Goal: Information Seeking & Learning: Learn about a topic

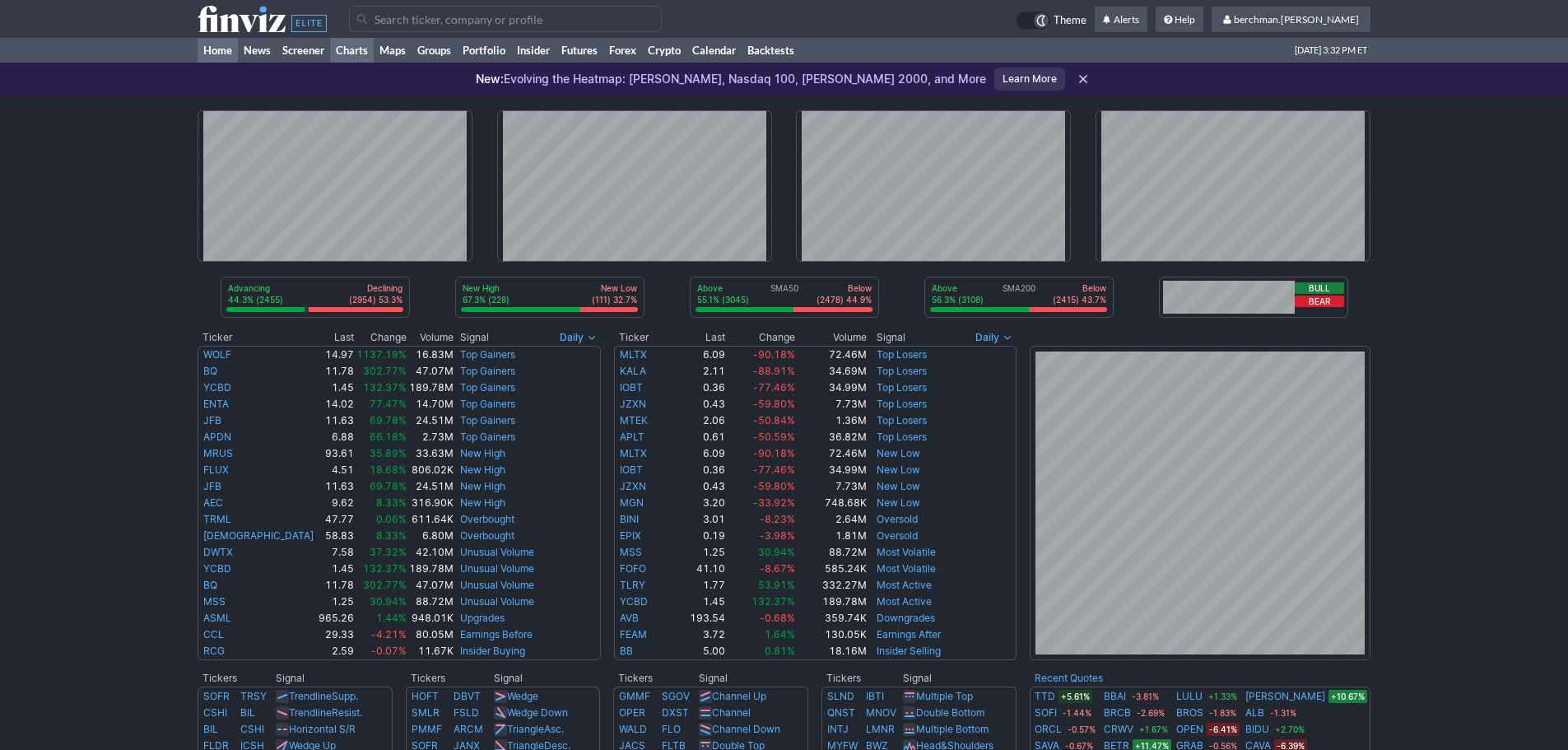
click at [345, 51] on link "Charts" at bounding box center [352, 50] width 43 height 24
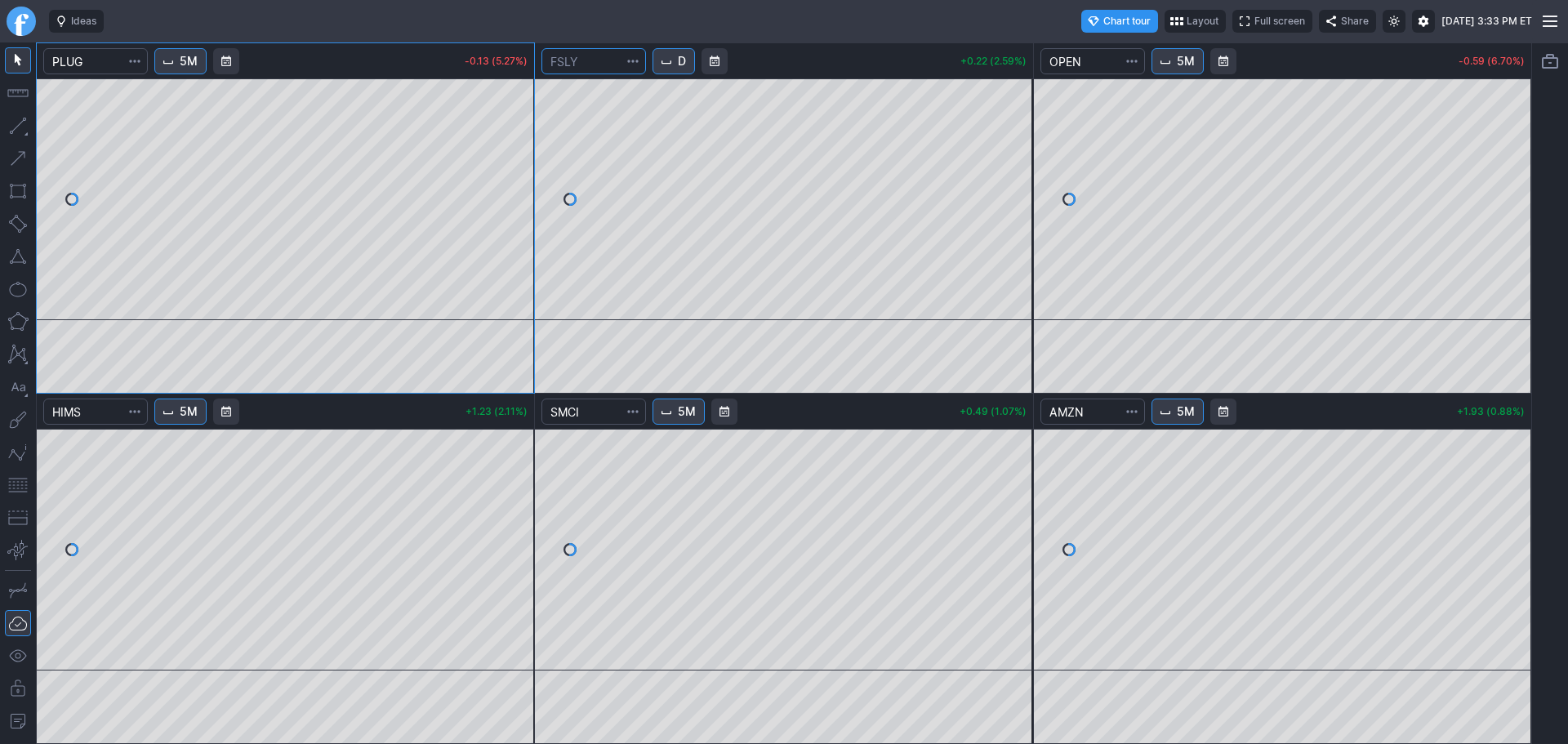
click at [646, 51] on input "Search" at bounding box center [594, 62] width 105 height 26
click at [671, 55] on span "Interval" at bounding box center [666, 62] width 13 height 13
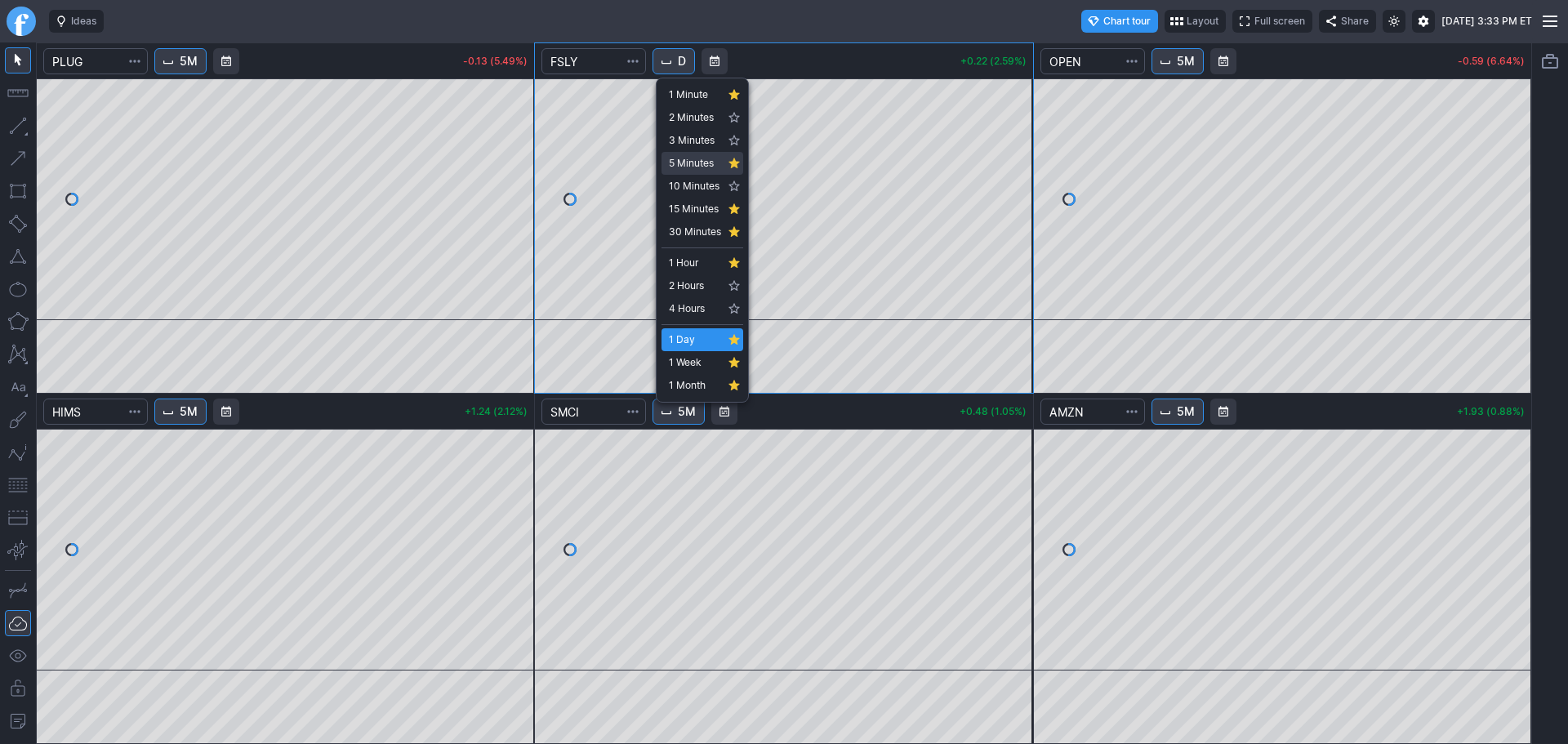
click at [693, 170] on span "5 Minutes" at bounding box center [695, 163] width 52 height 16
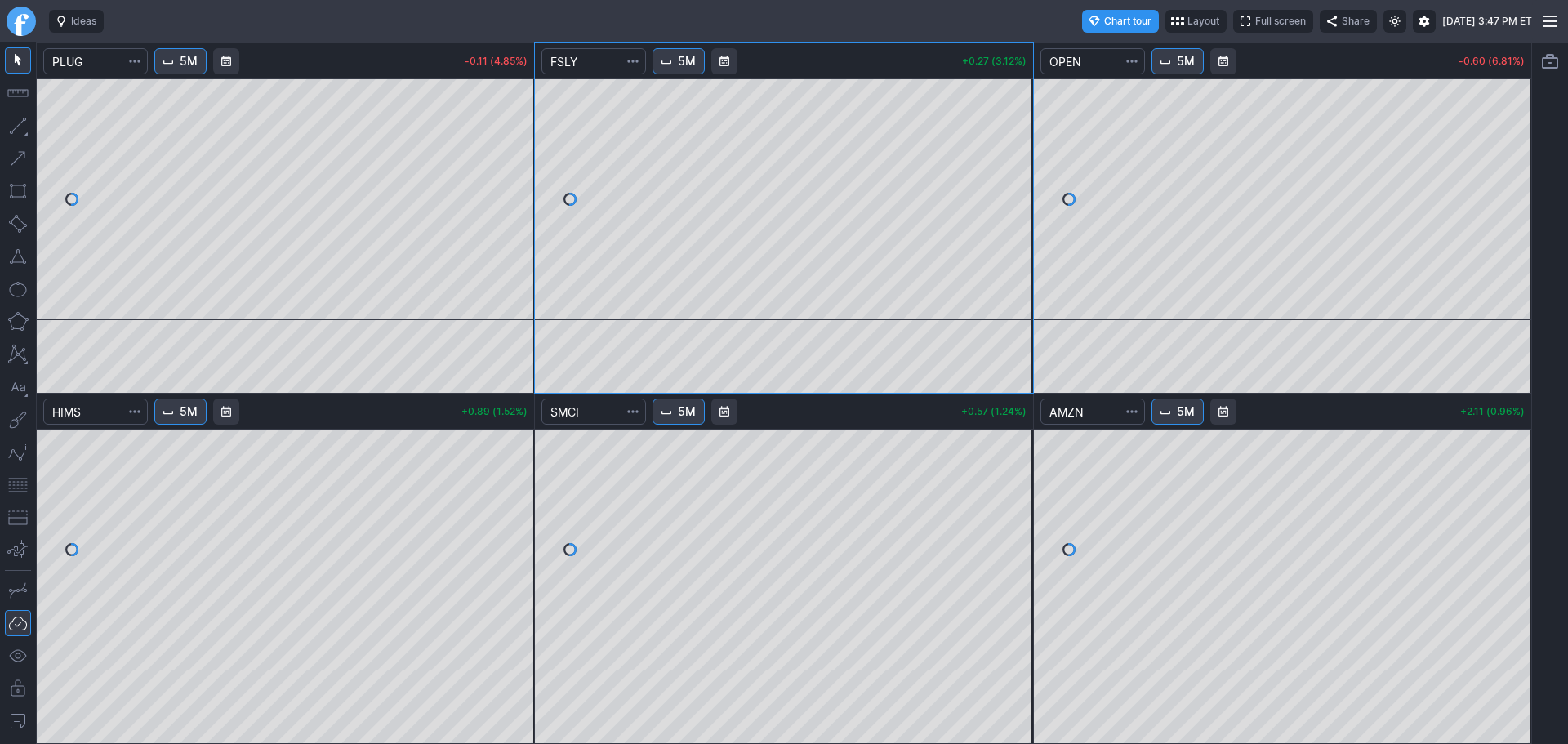
click at [690, 58] on span "5M" at bounding box center [687, 61] width 18 height 16
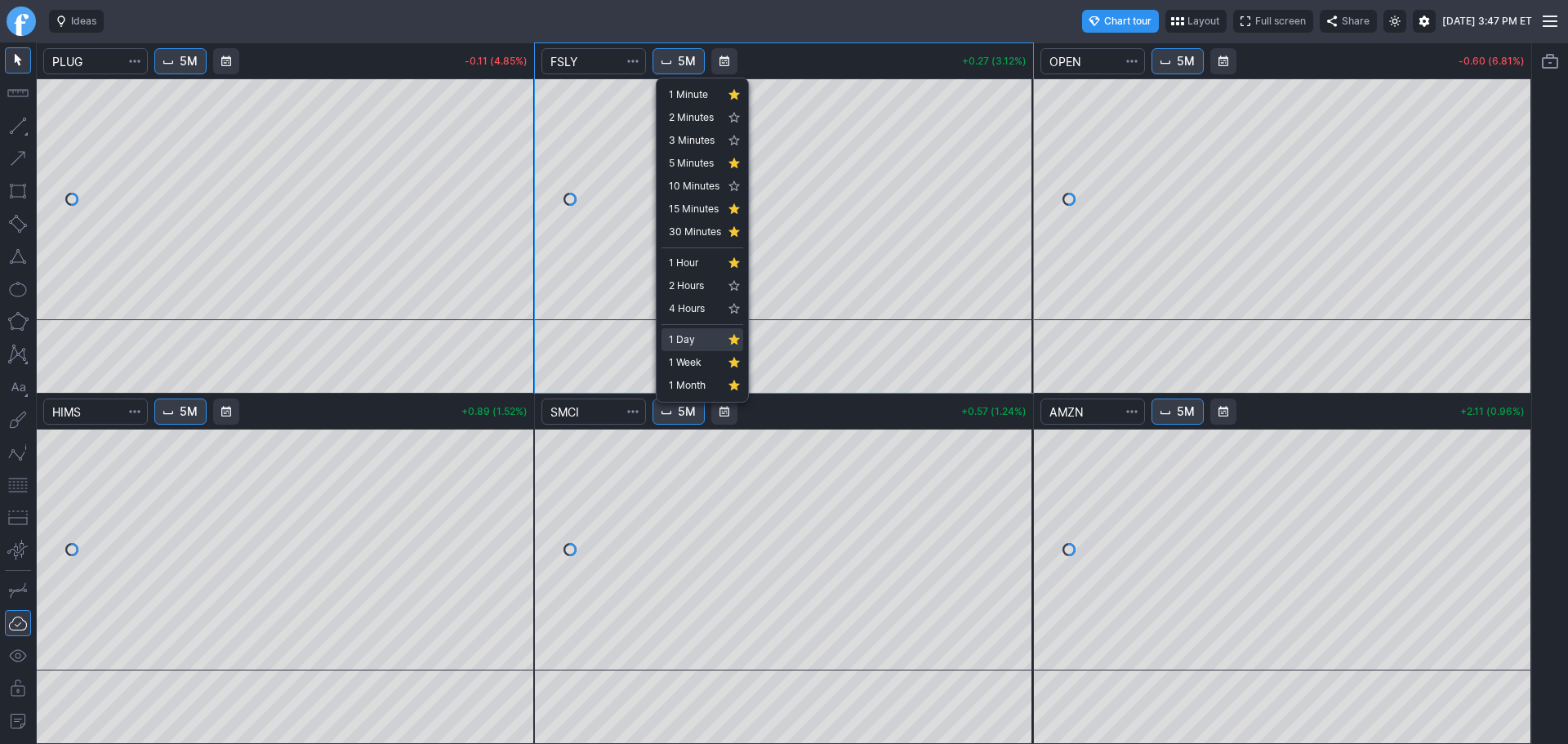
click at [690, 336] on span "1 Day" at bounding box center [695, 339] width 52 height 16
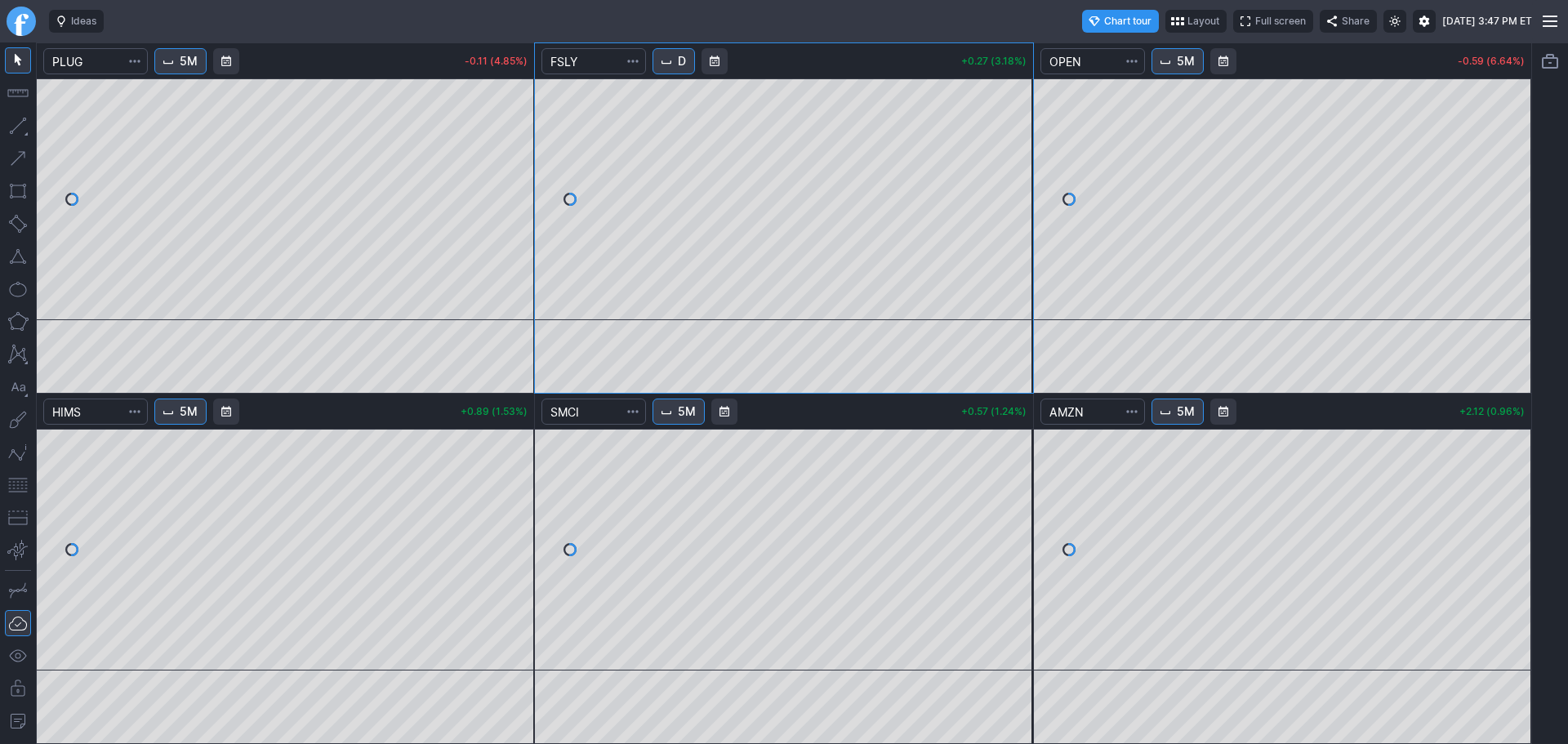
click at [1179, 72] on button "5M" at bounding box center [1178, 62] width 52 height 26
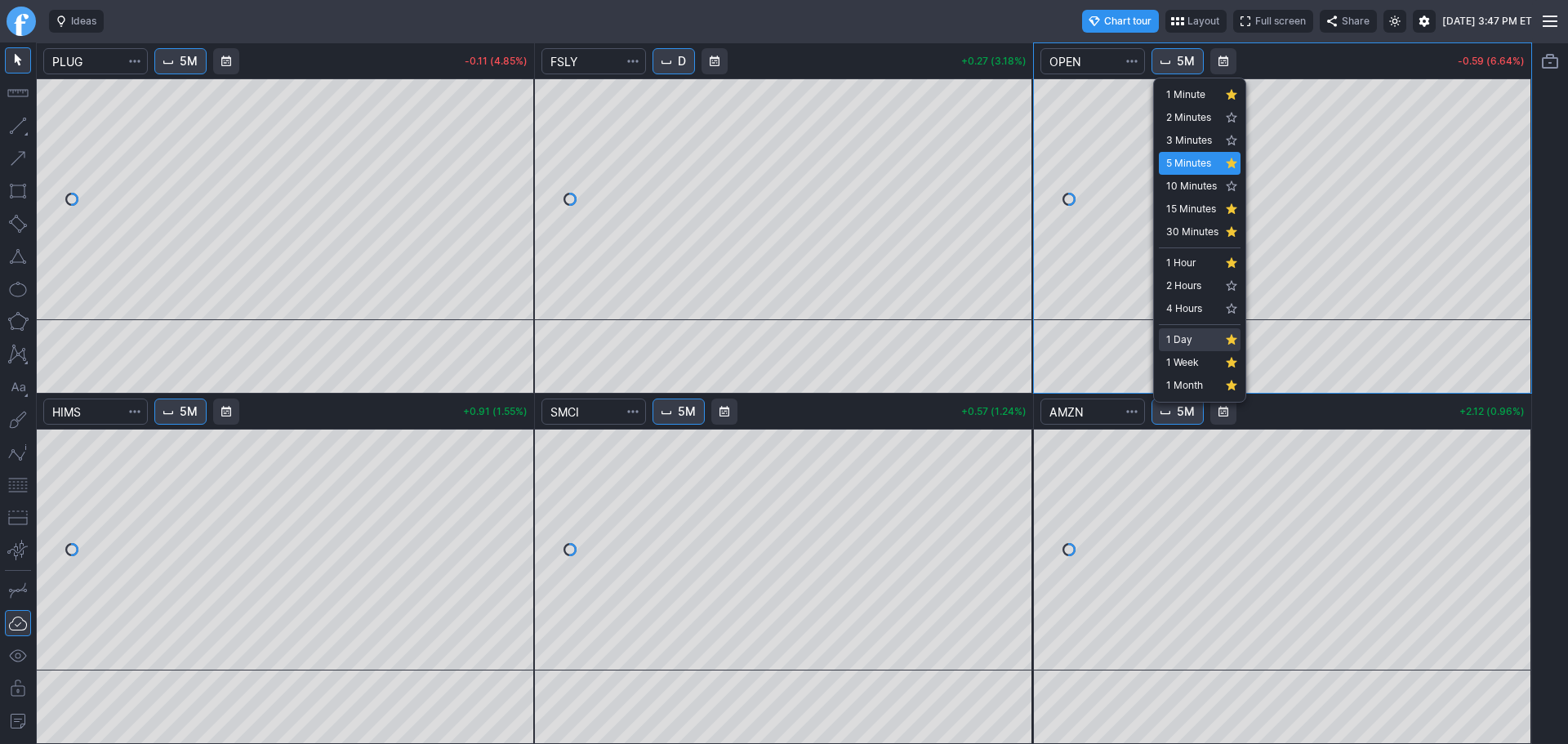
click at [1198, 338] on span "1 Day" at bounding box center [1192, 339] width 52 height 16
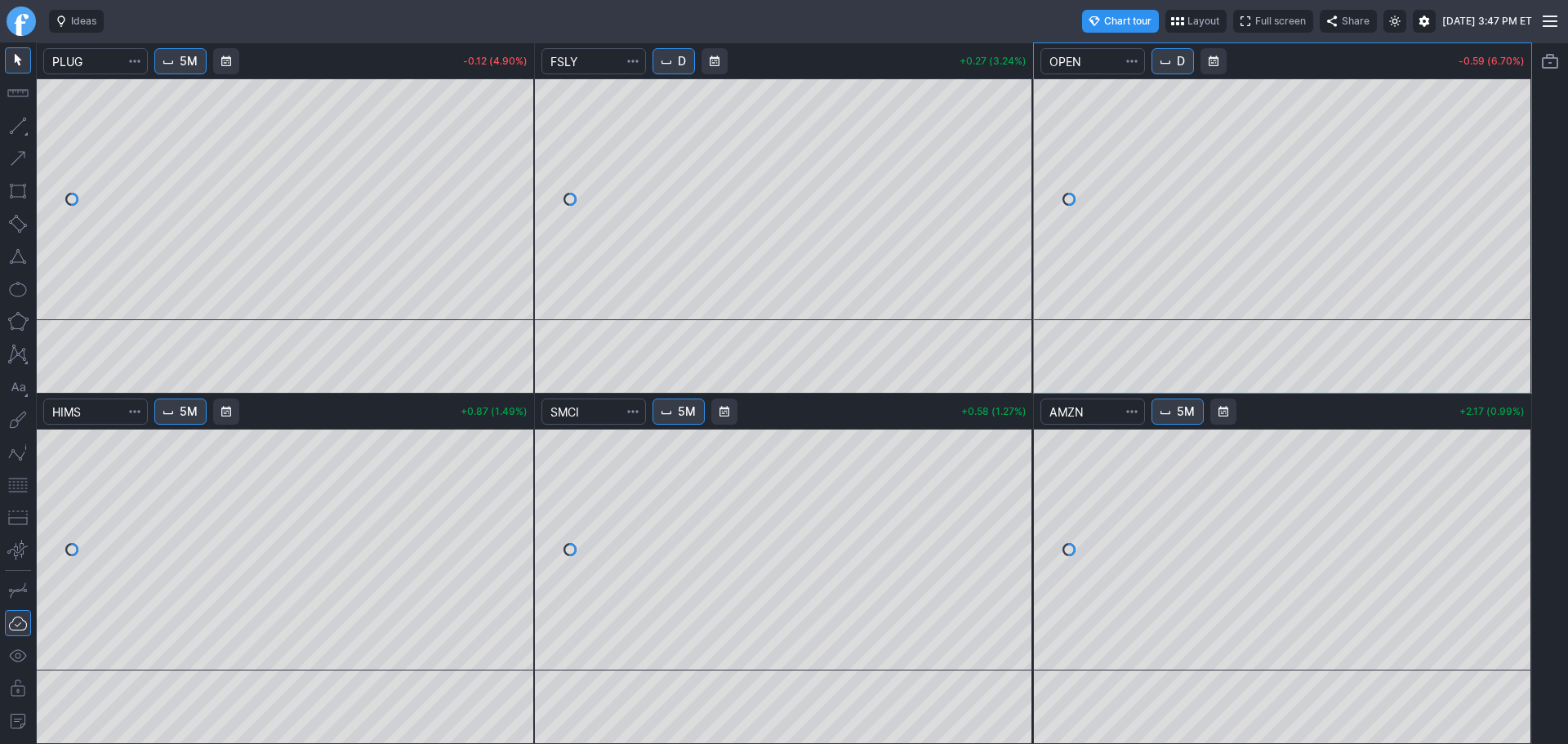
click at [16, 20] on link "Finviz.com" at bounding box center [21, 21] width 29 height 29
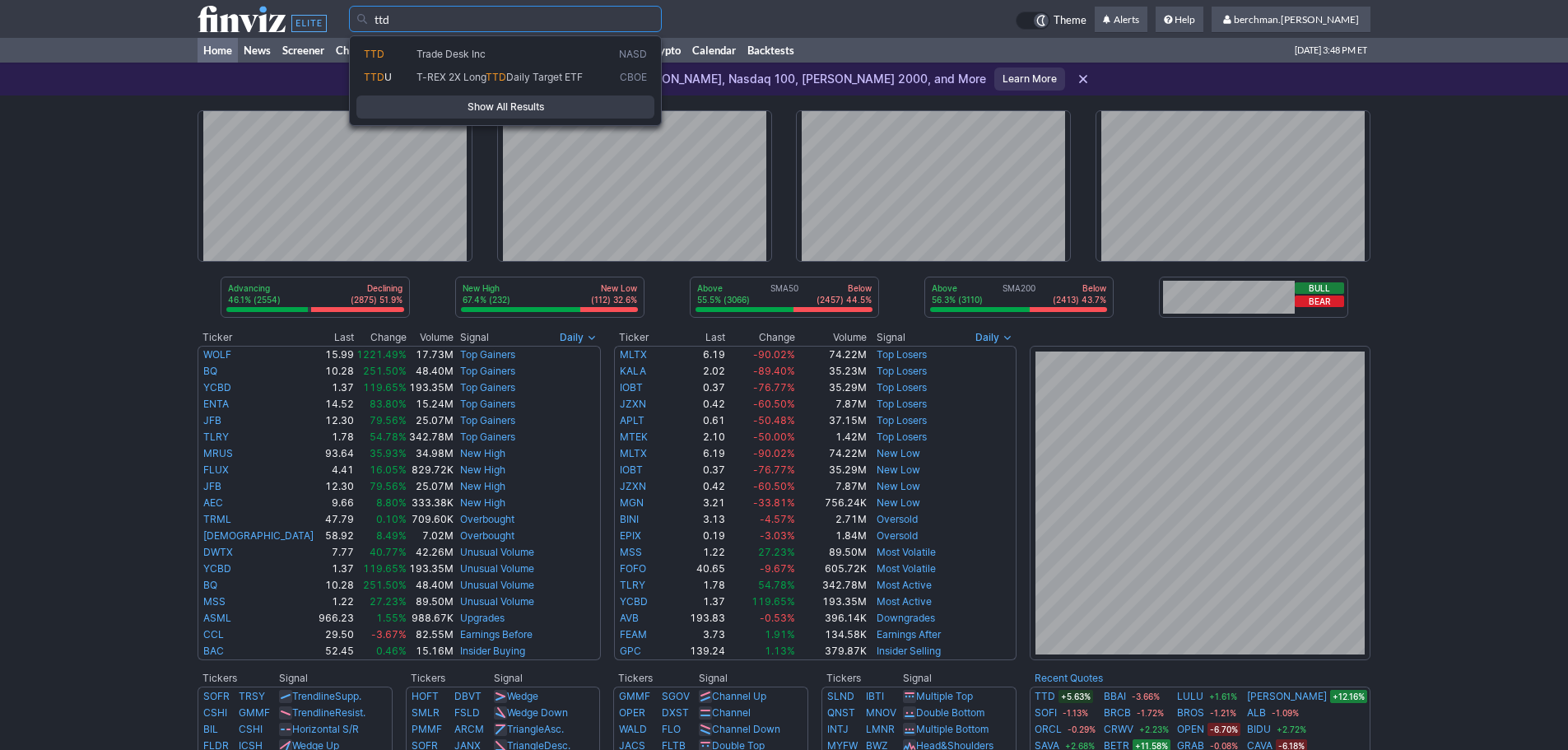
click at [410, 50] on span "TTD" at bounding box center [390, 55] width 53 height 14
type input "TTD"
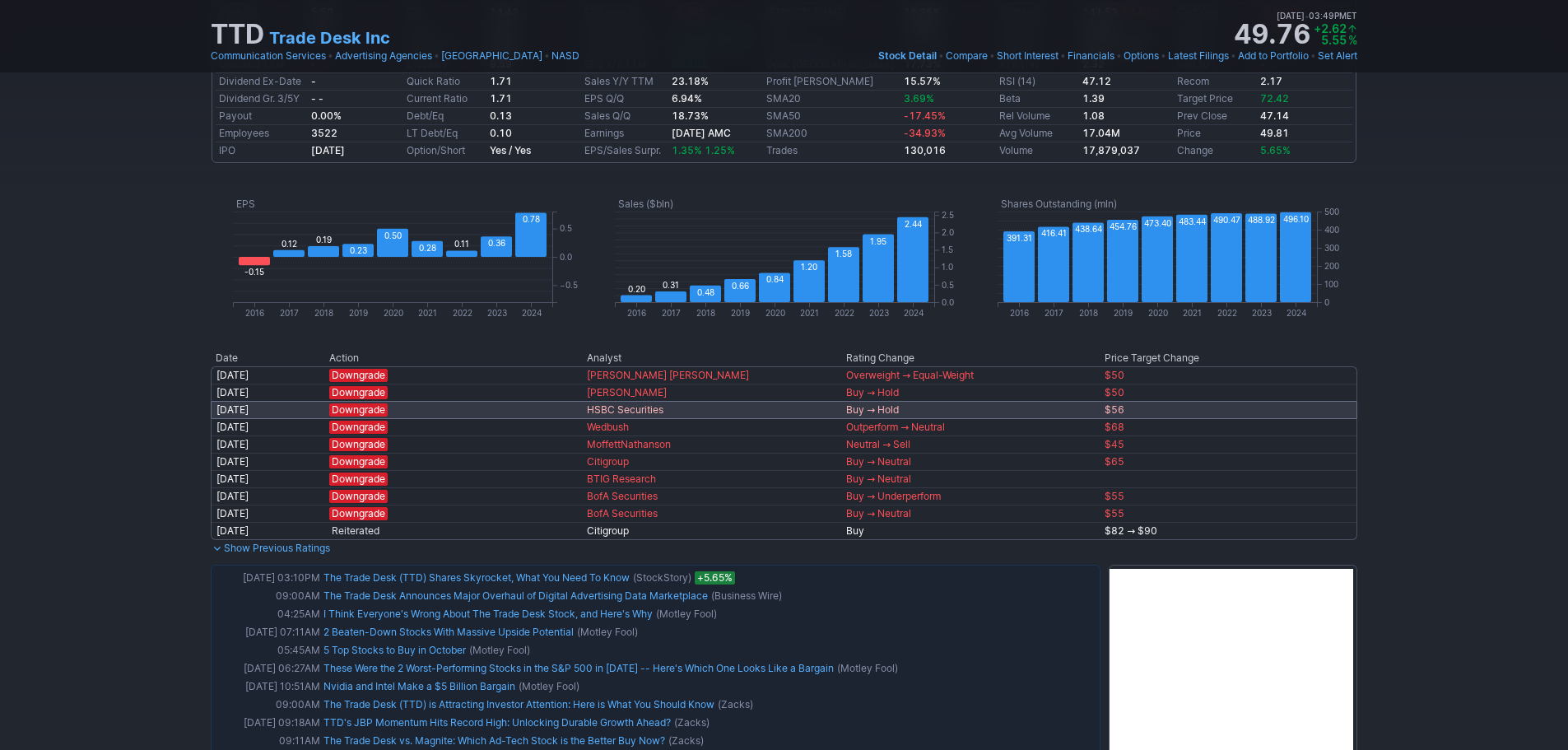
scroll to position [906, 0]
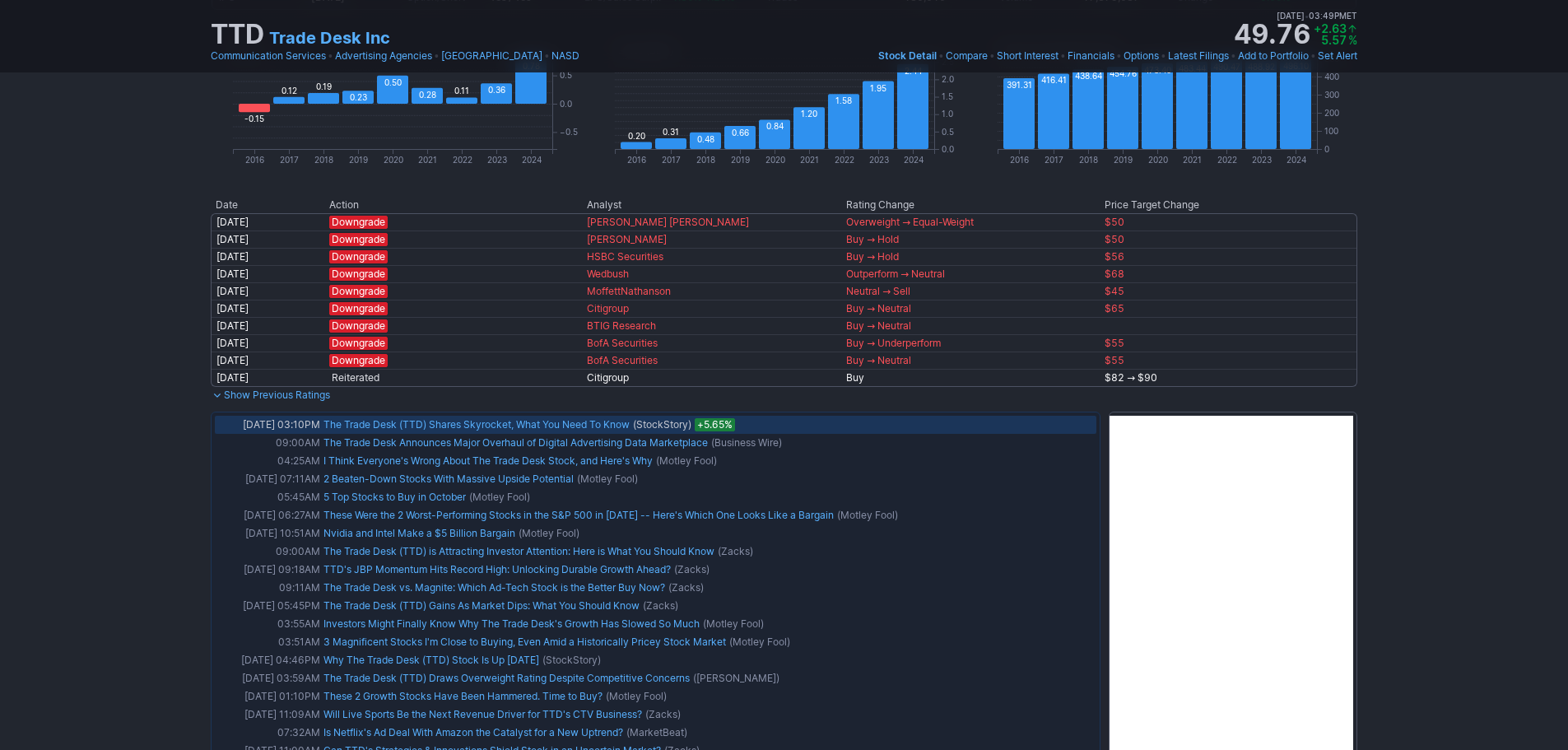
click at [494, 429] on link "The Trade Desk (TTD) Shares Skyrocket, What You Need To Know" at bounding box center [477, 424] width 306 height 12
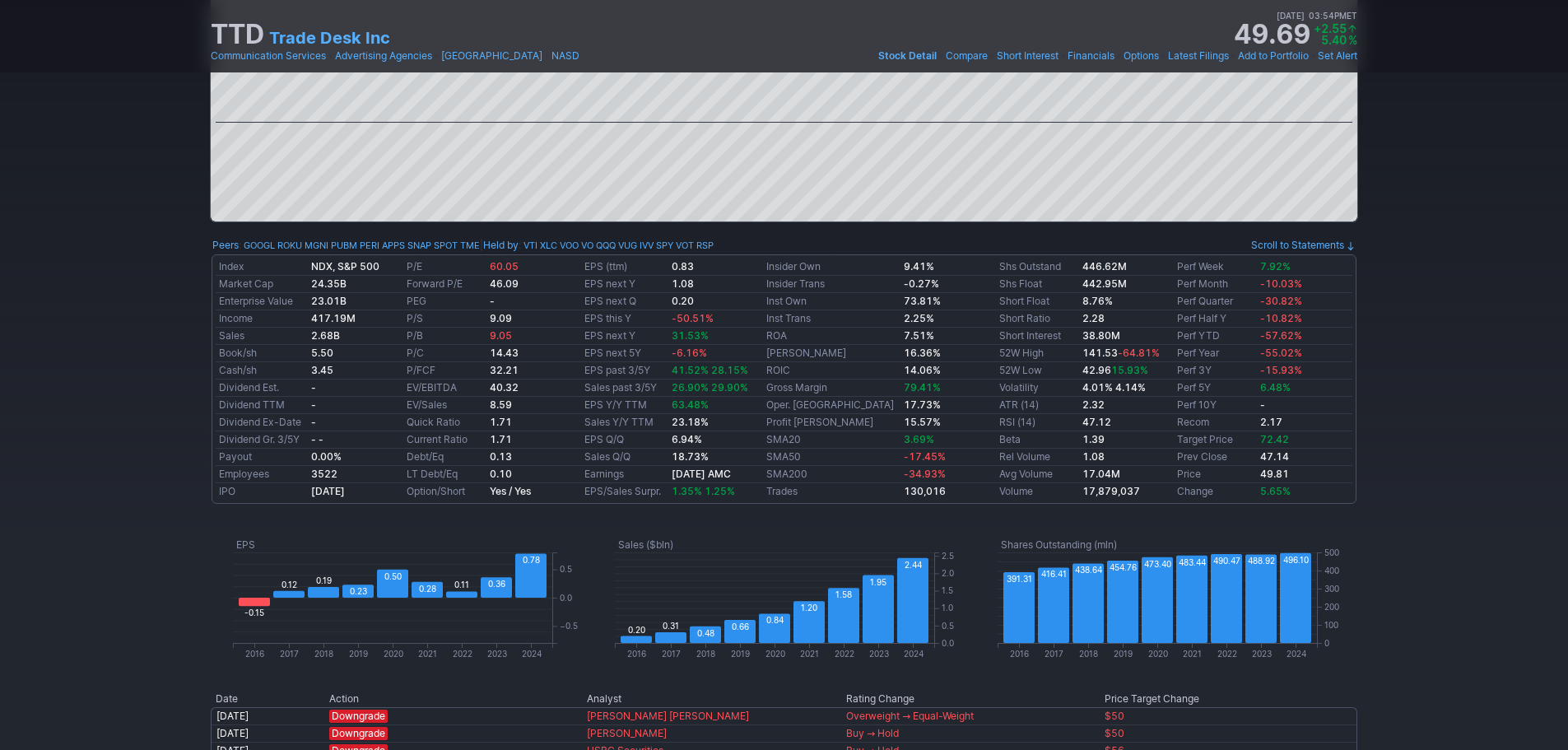
scroll to position [0, 0]
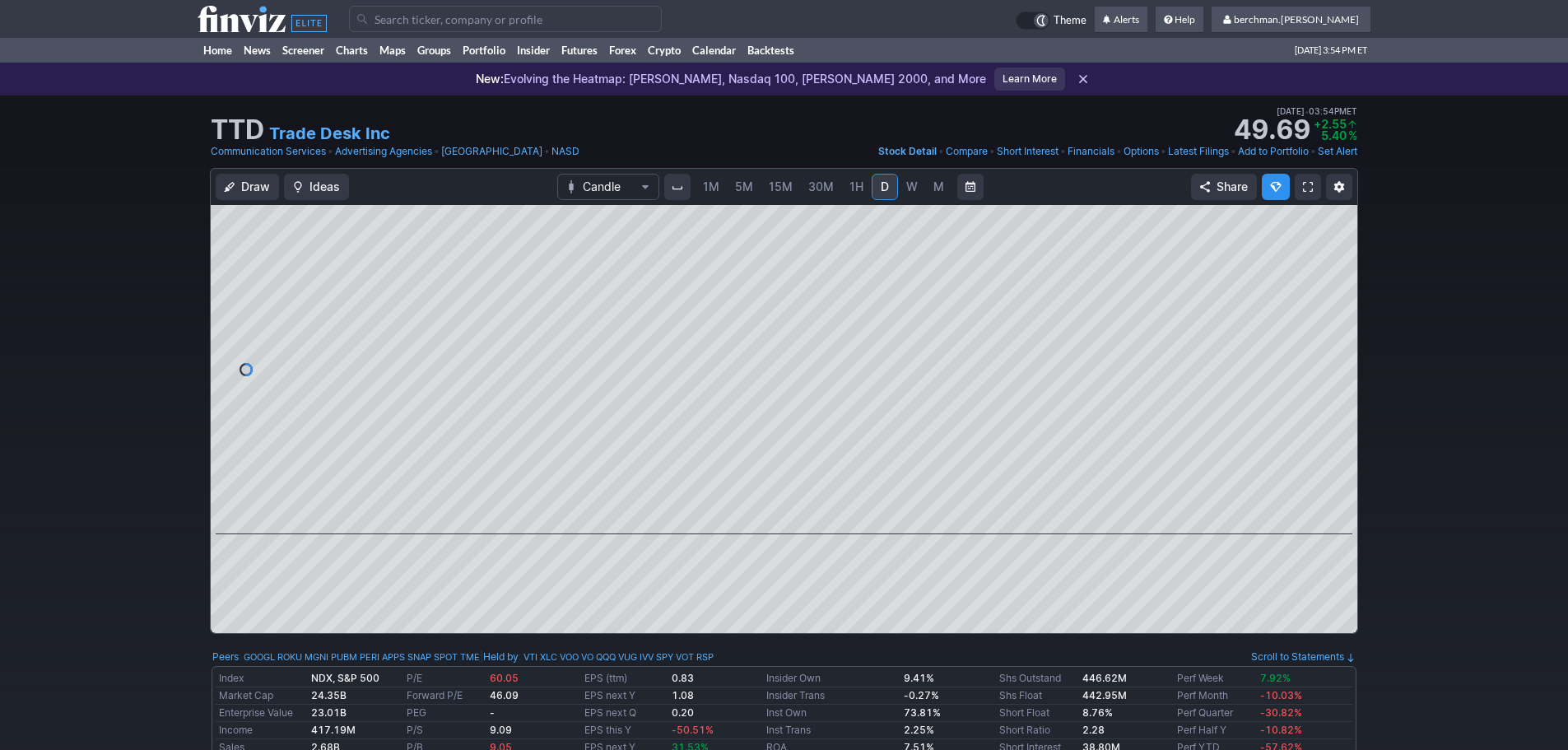
click at [741, 188] on span "5M" at bounding box center [744, 187] width 18 height 14
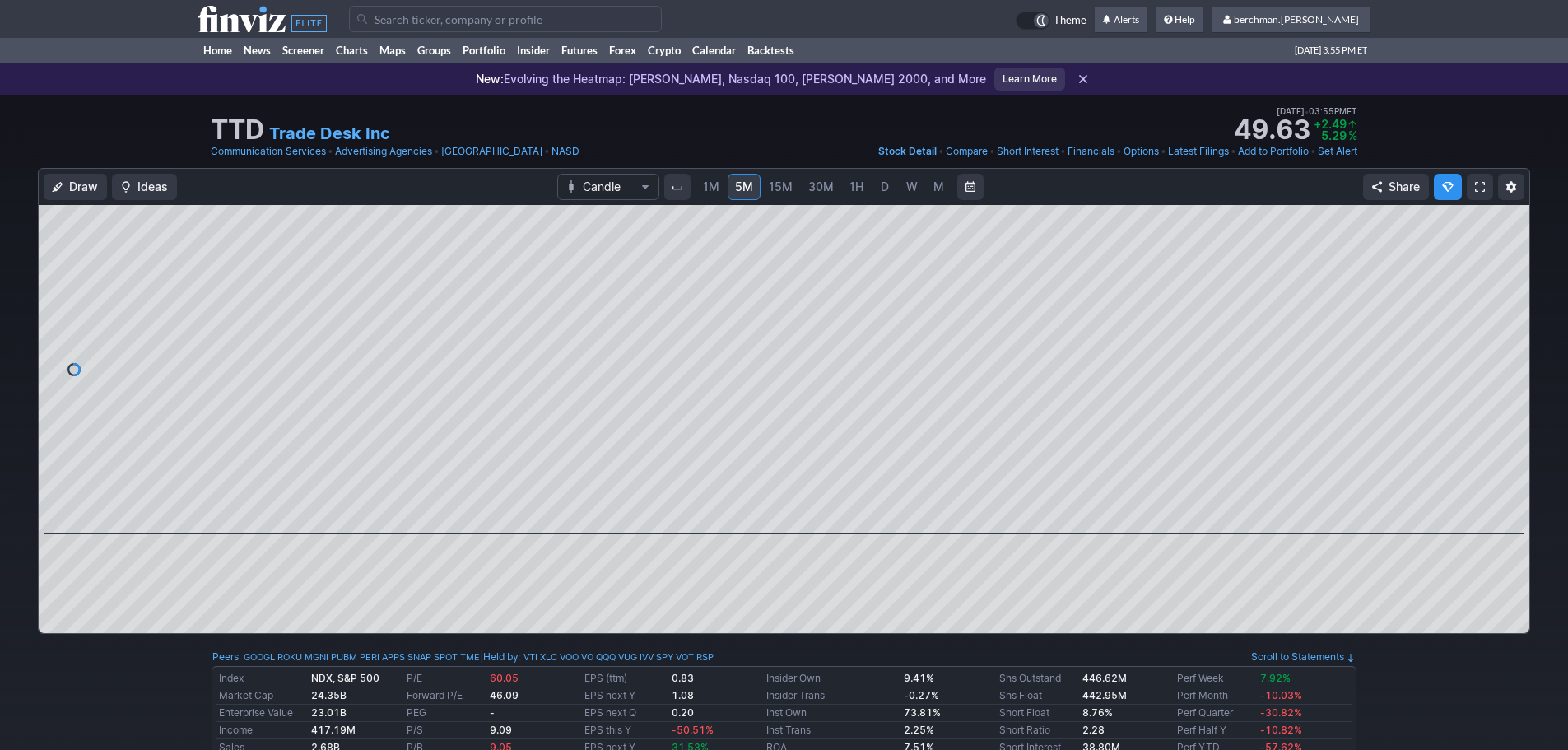
click at [552, 14] on input "Search" at bounding box center [506, 19] width 313 height 26
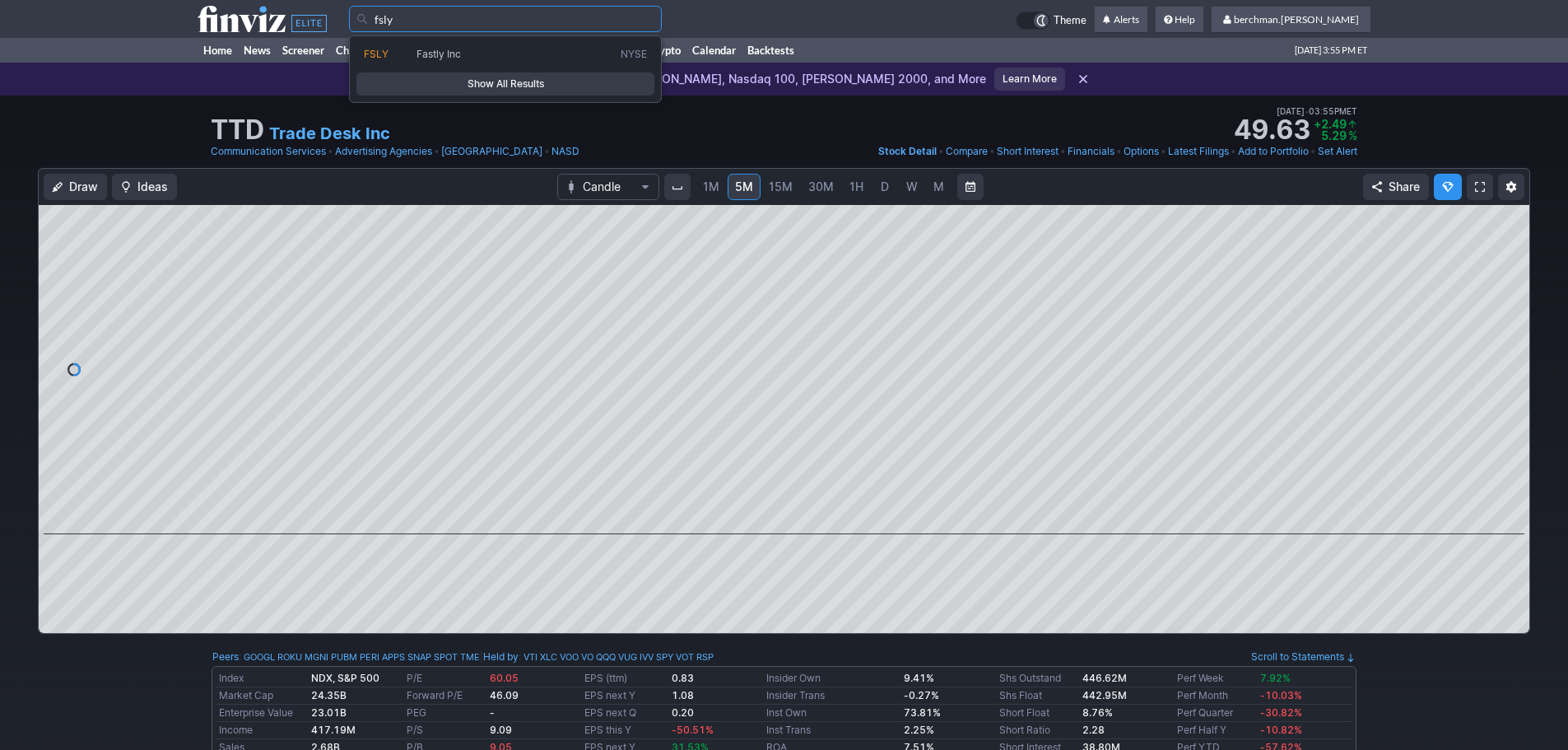
click at [521, 49] on span "Fastly Inc" at bounding box center [515, 55] width 204 height 14
type input "FSLY"
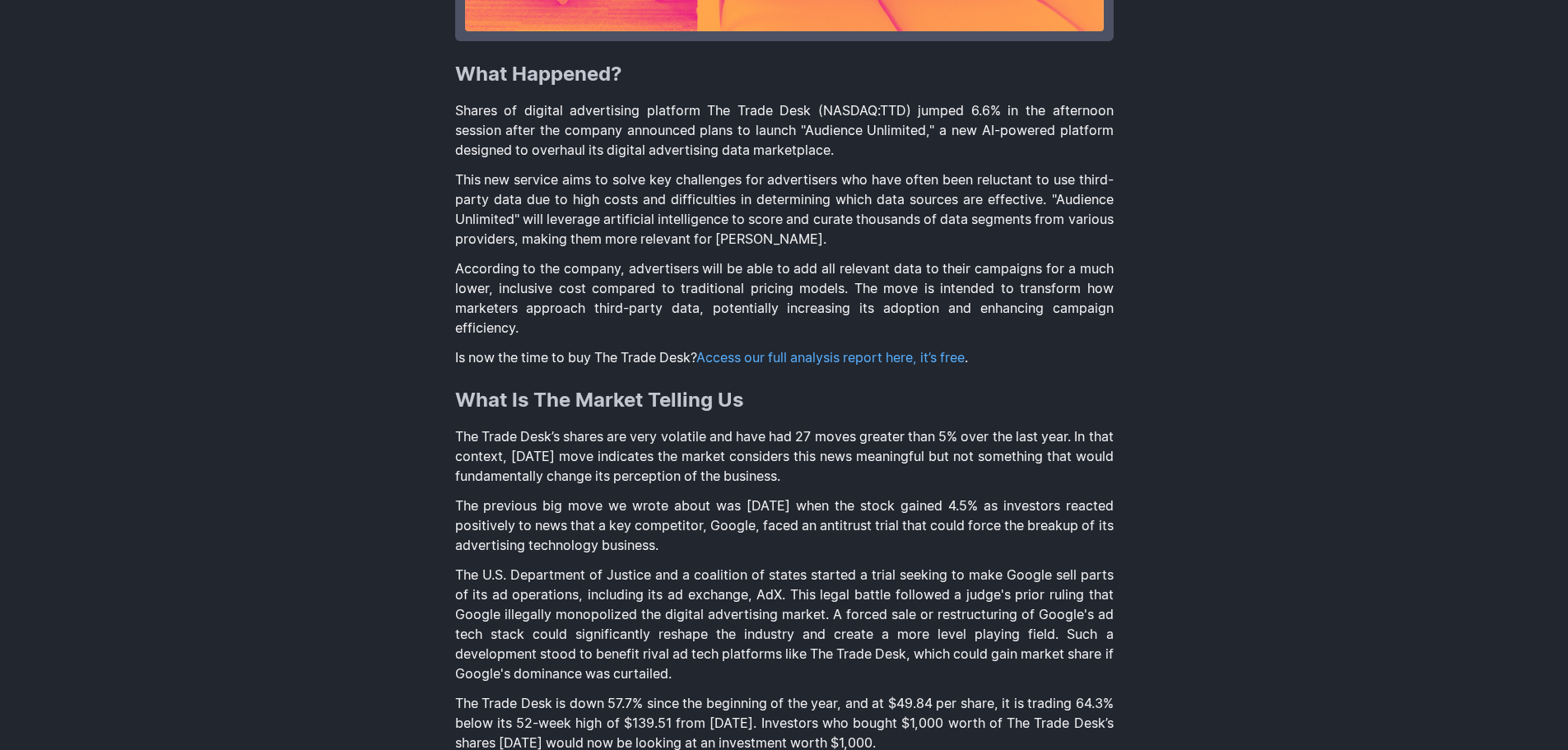
scroll to position [988, 0]
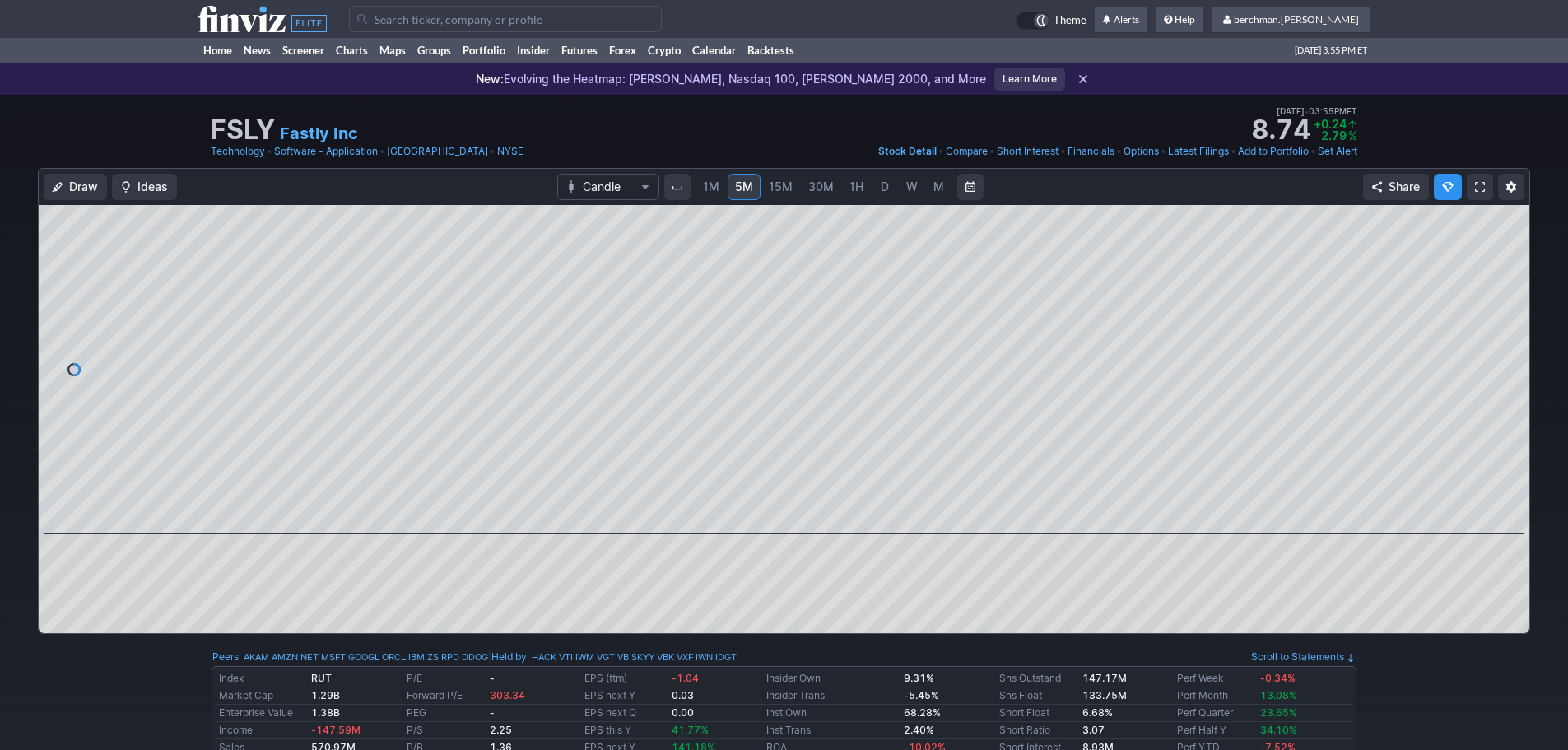
click at [872, 184] on link "D" at bounding box center [885, 187] width 26 height 26
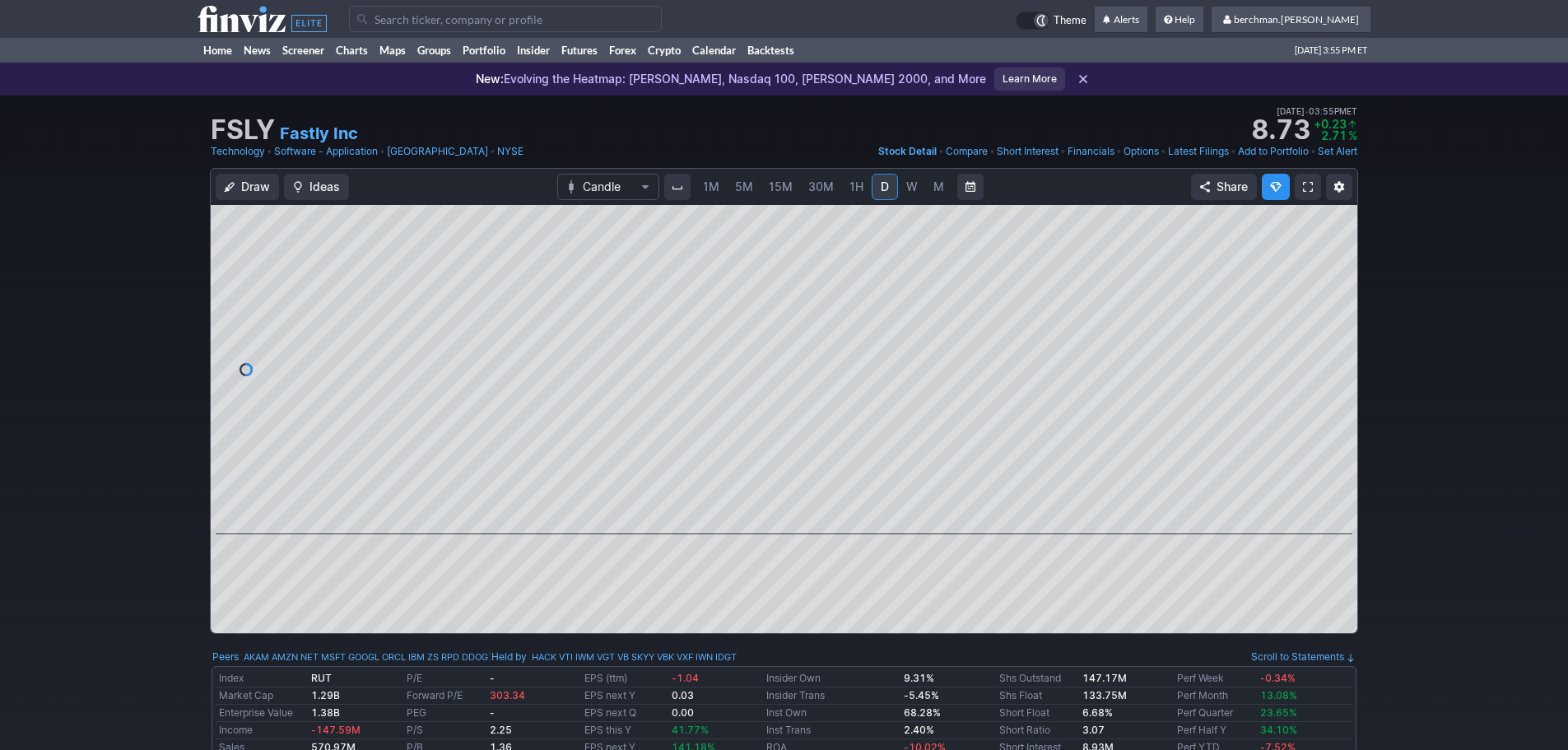
click at [880, 188] on span "D" at bounding box center [885, 187] width 11 height 16
click at [736, 180] on span "5M" at bounding box center [744, 187] width 18 height 14
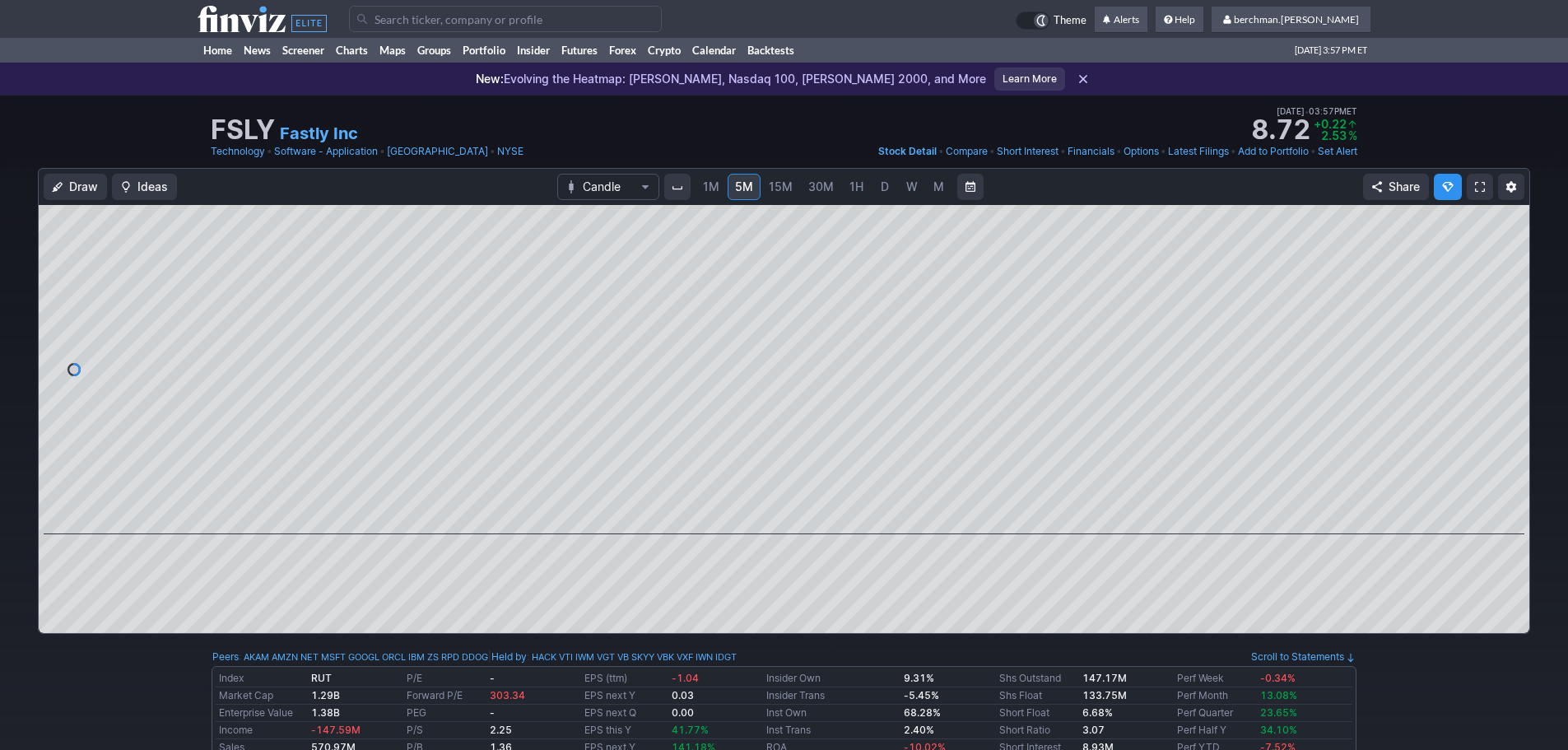
click at [549, 19] on input "Search" at bounding box center [506, 19] width 313 height 26
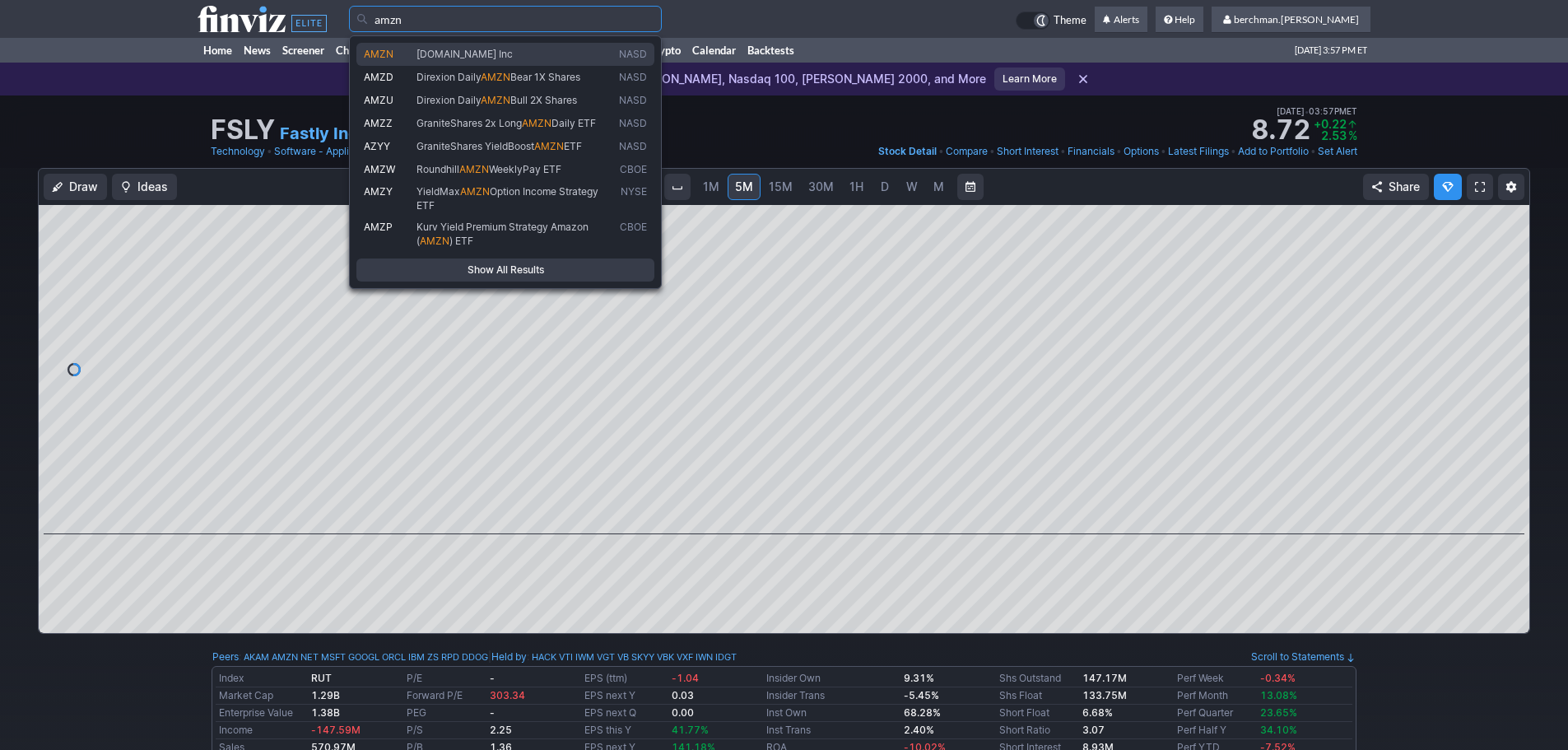
click at [526, 56] on span "[DOMAIN_NAME] Inc" at bounding box center [514, 55] width 202 height 14
type input "AMZN"
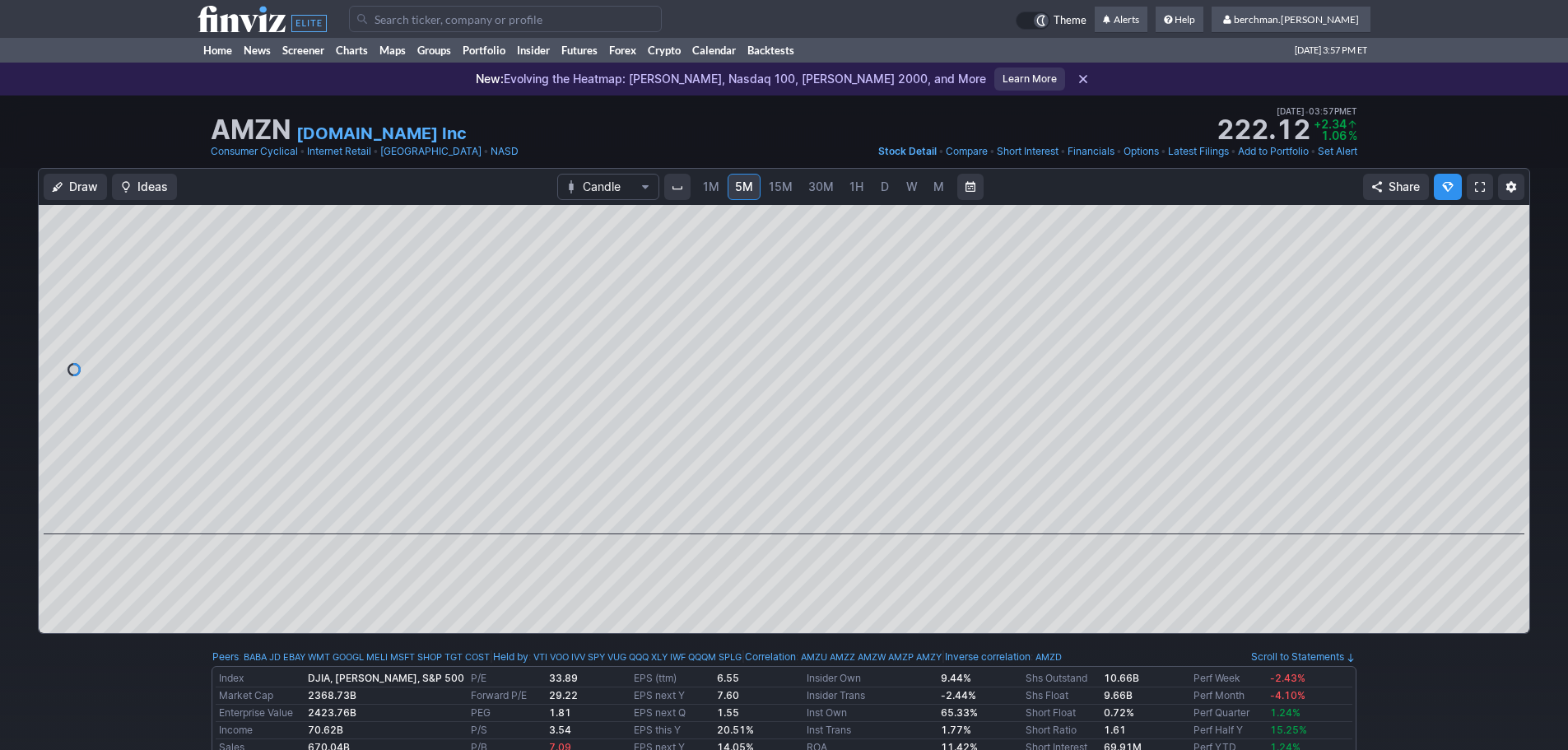
click at [888, 192] on span "D" at bounding box center [885, 187] width 11 height 16
